Goal: Contribute content

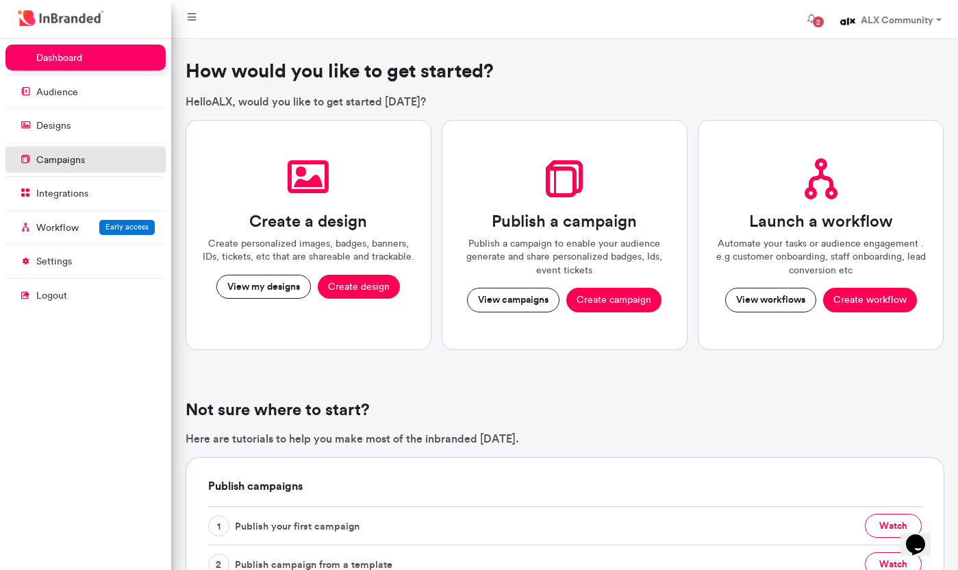
click at [96, 159] on link "campaigns" at bounding box center [85, 160] width 160 height 26
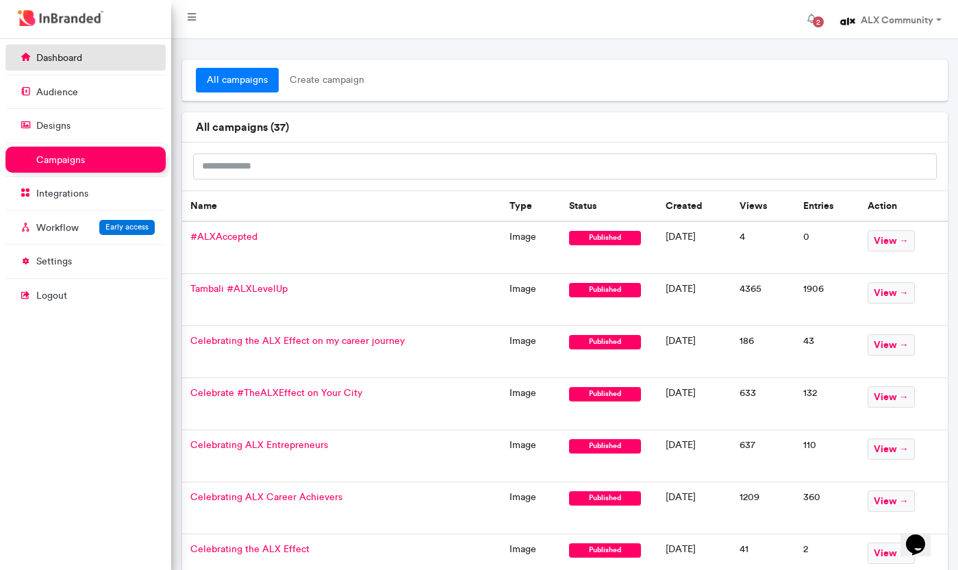
click at [70, 65] on link "dashboard" at bounding box center [85, 58] width 160 height 26
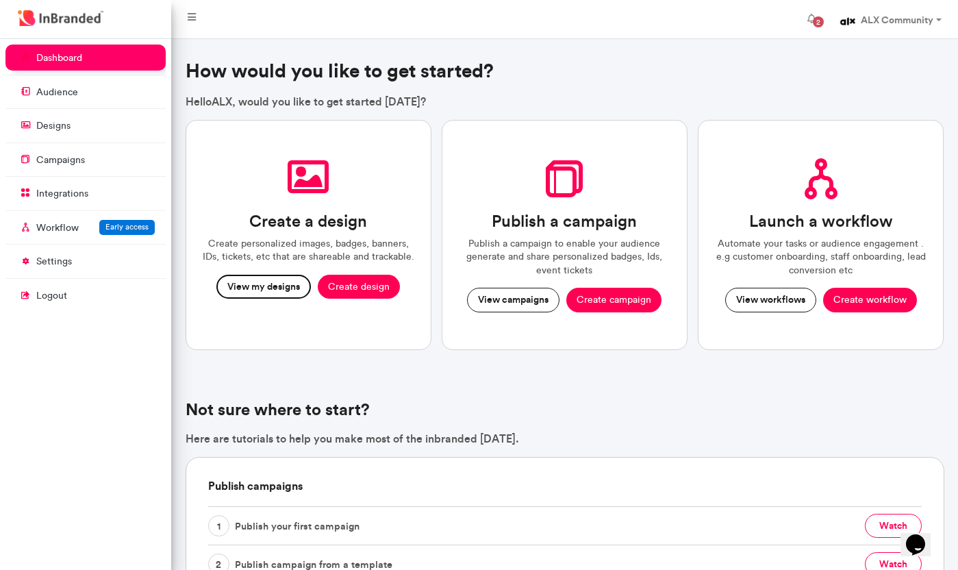
click at [265, 285] on button "View my designs" at bounding box center [263, 287] width 95 height 25
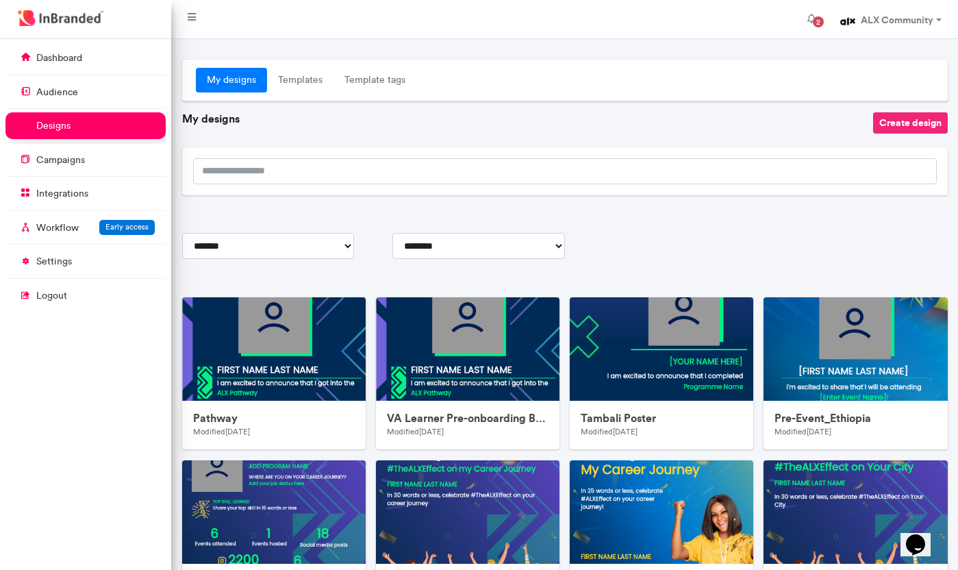
click at [917, 120] on button "Create design" at bounding box center [910, 122] width 75 height 21
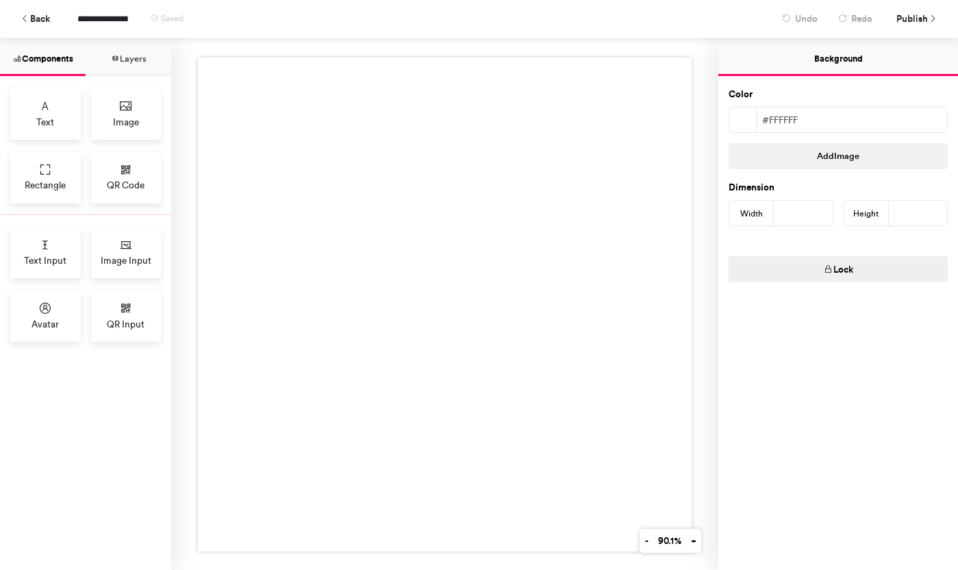
click at [444, 277] on div at bounding box center [445, 305] width 494 height 494
click at [132, 118] on span "Image" at bounding box center [126, 122] width 26 height 14
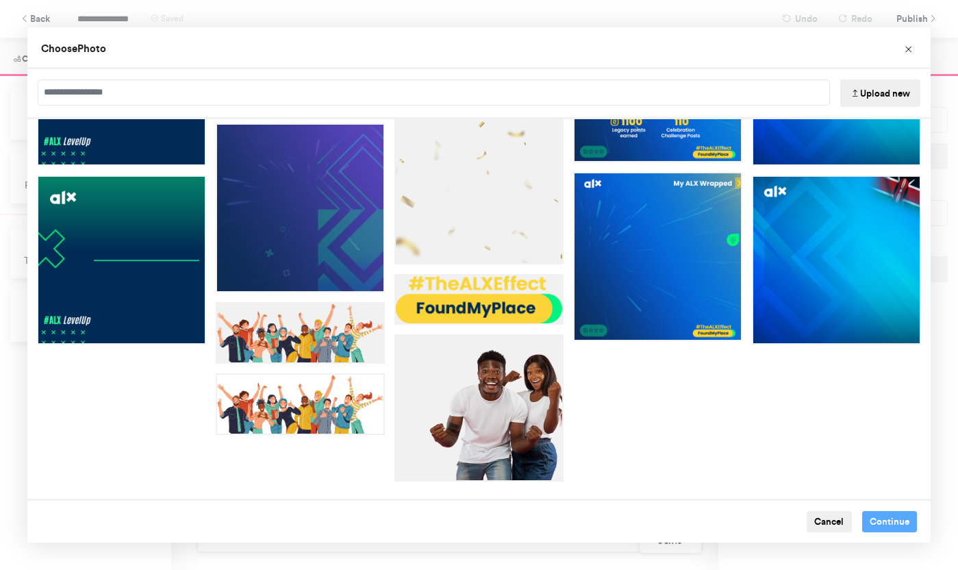
scroll to position [673, 0]
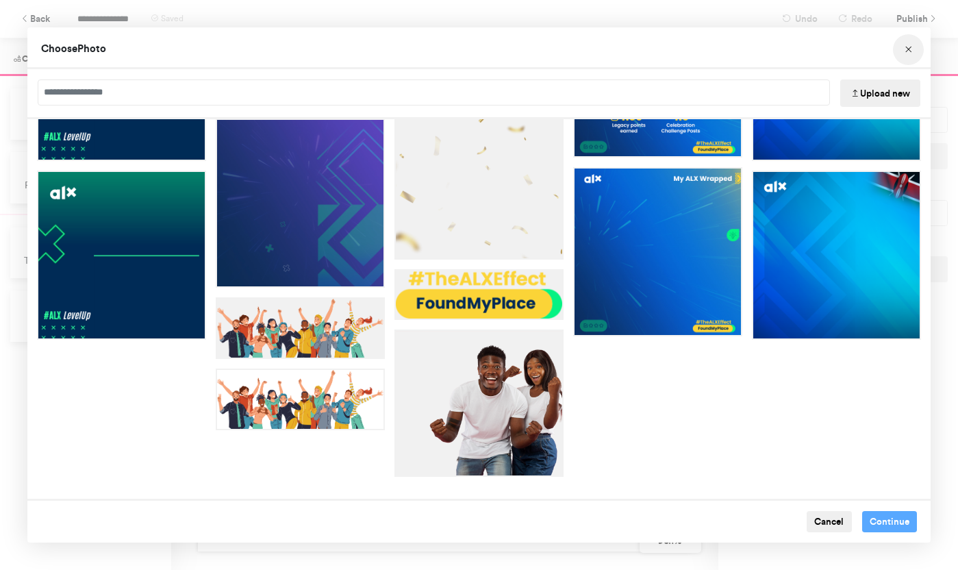
click at [910, 45] on icon "Choose Image" at bounding box center [909, 50] width 10 height 10
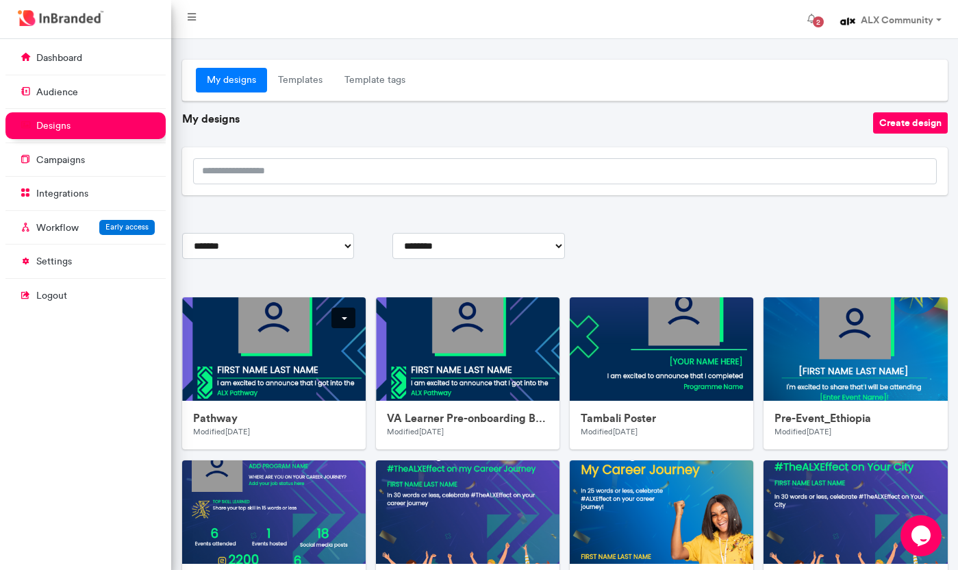
click at [279, 359] on img at bounding box center [456, 571] width 548 height 548
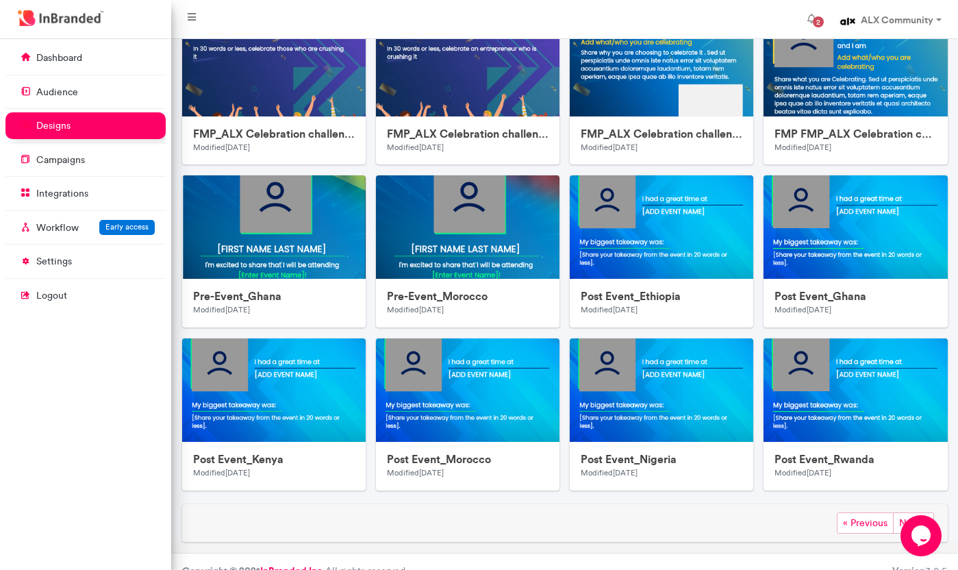
scroll to position [613, 0]
